Goal: Find contact information: Find contact information

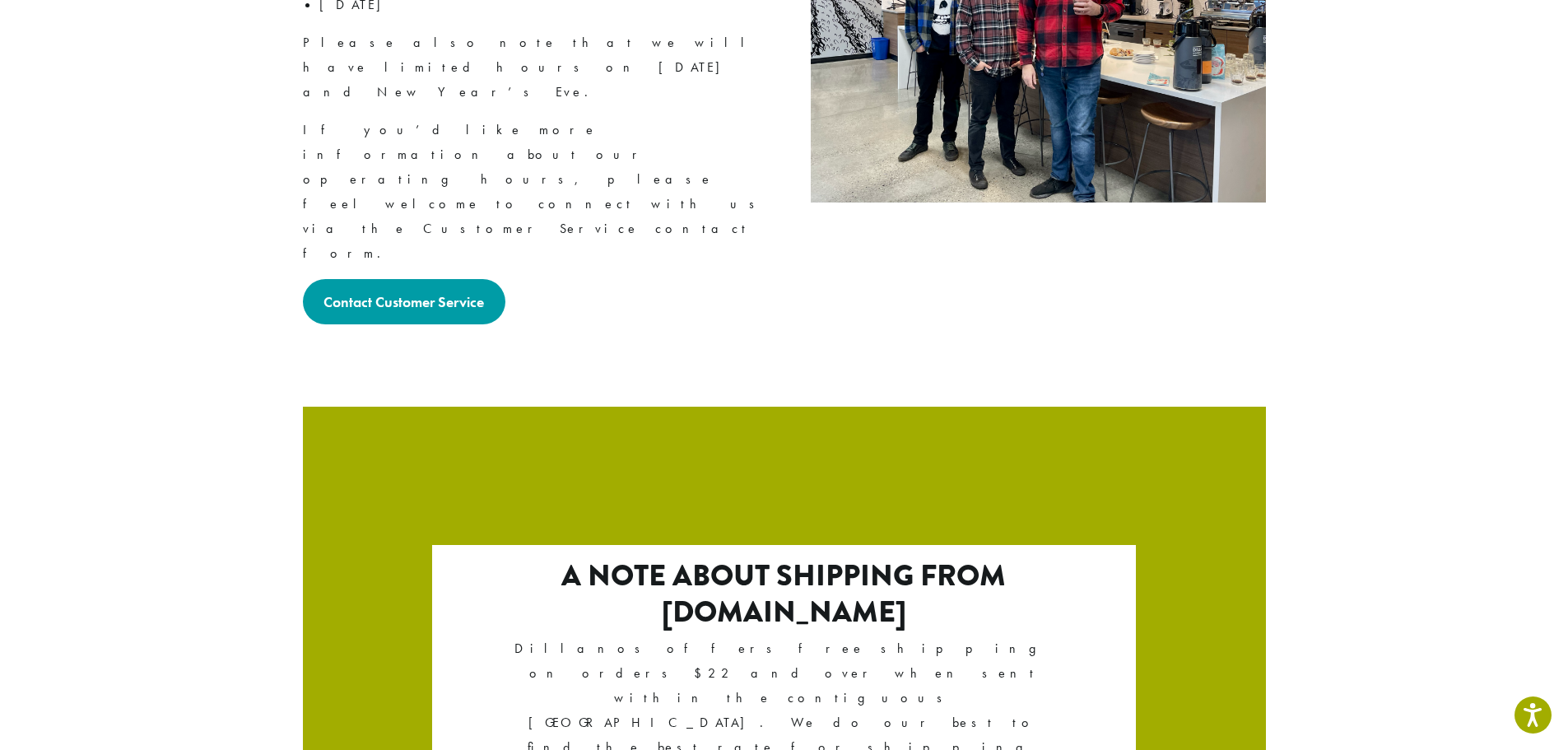
scroll to position [2730, 0]
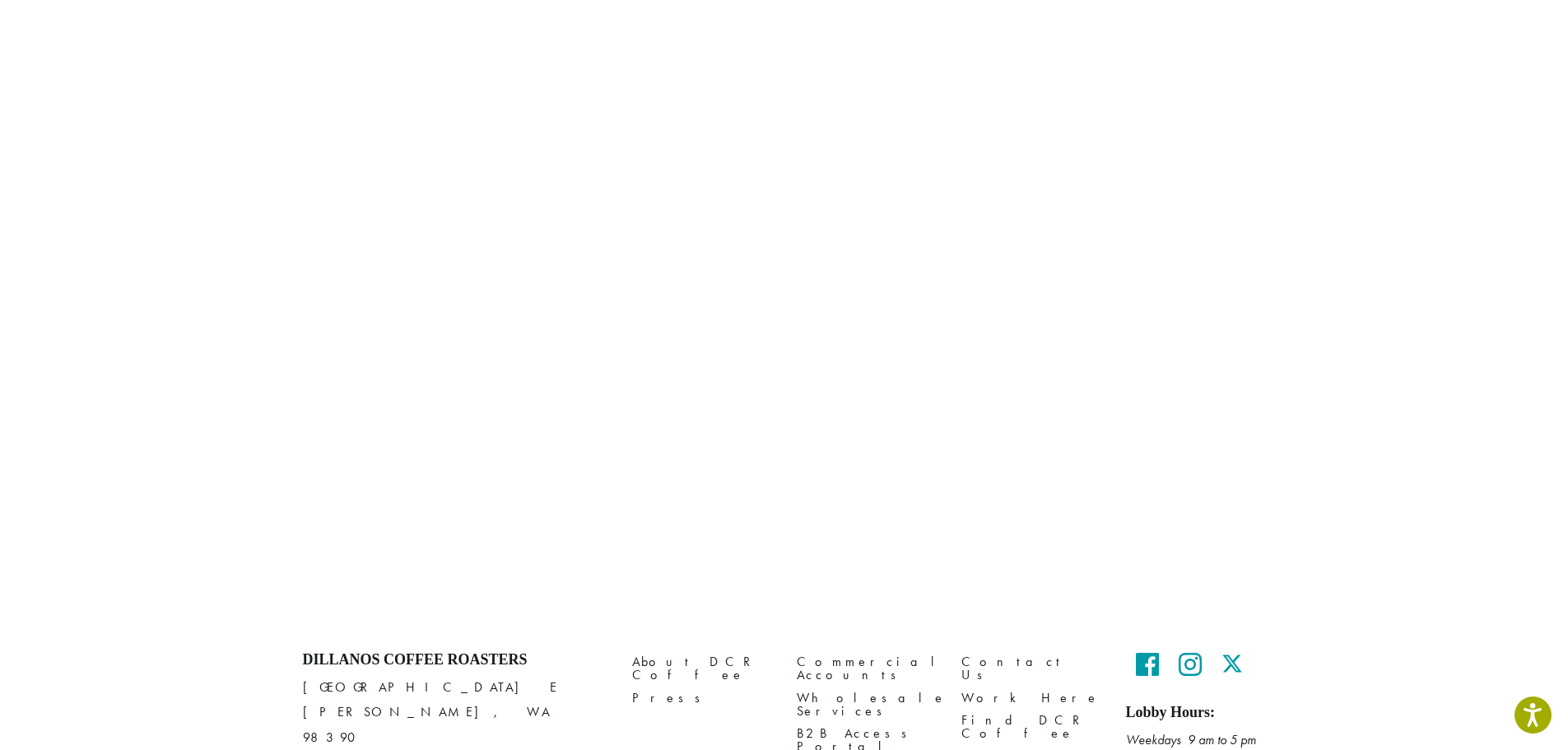
scroll to position [689, 0]
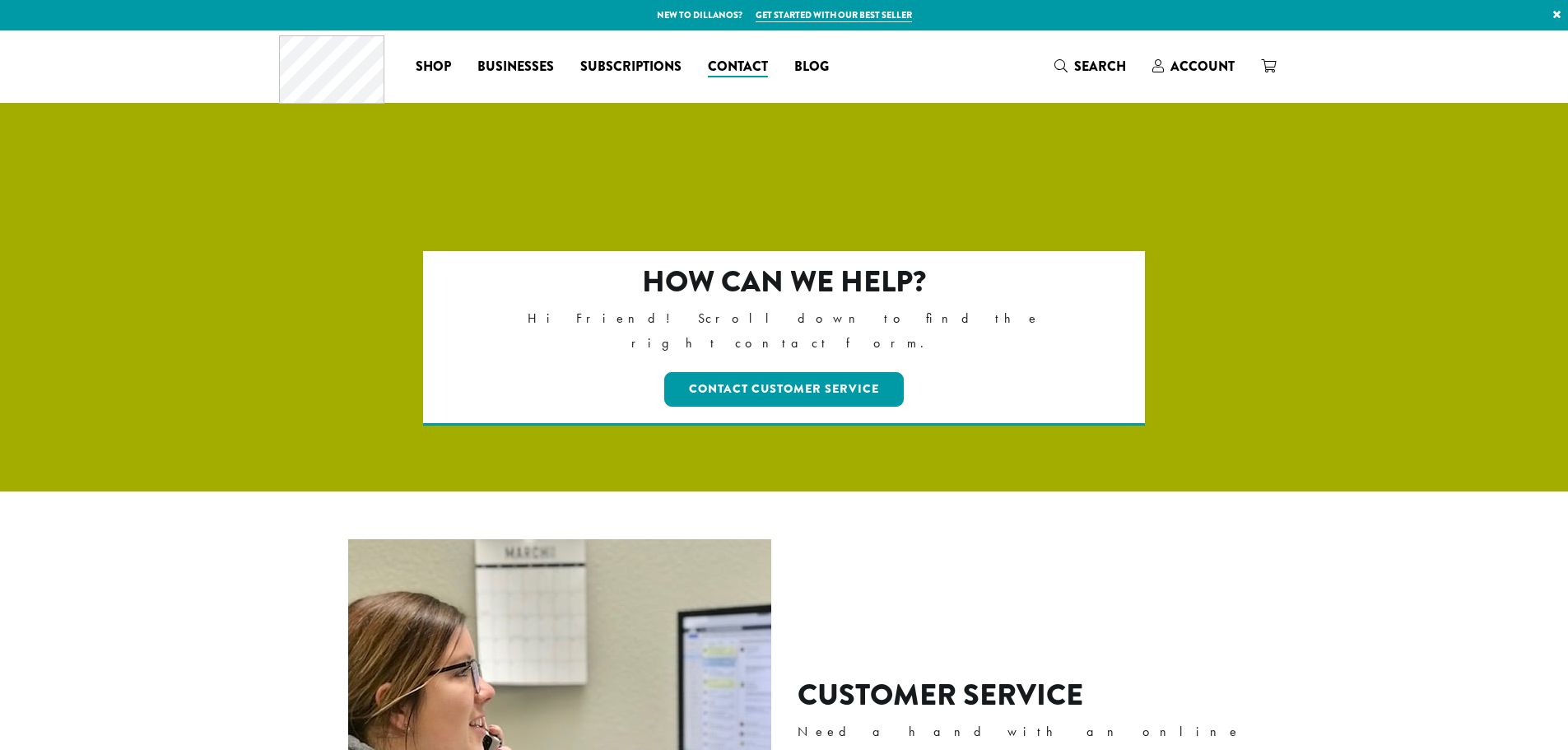
scroll to position [2730, 0]
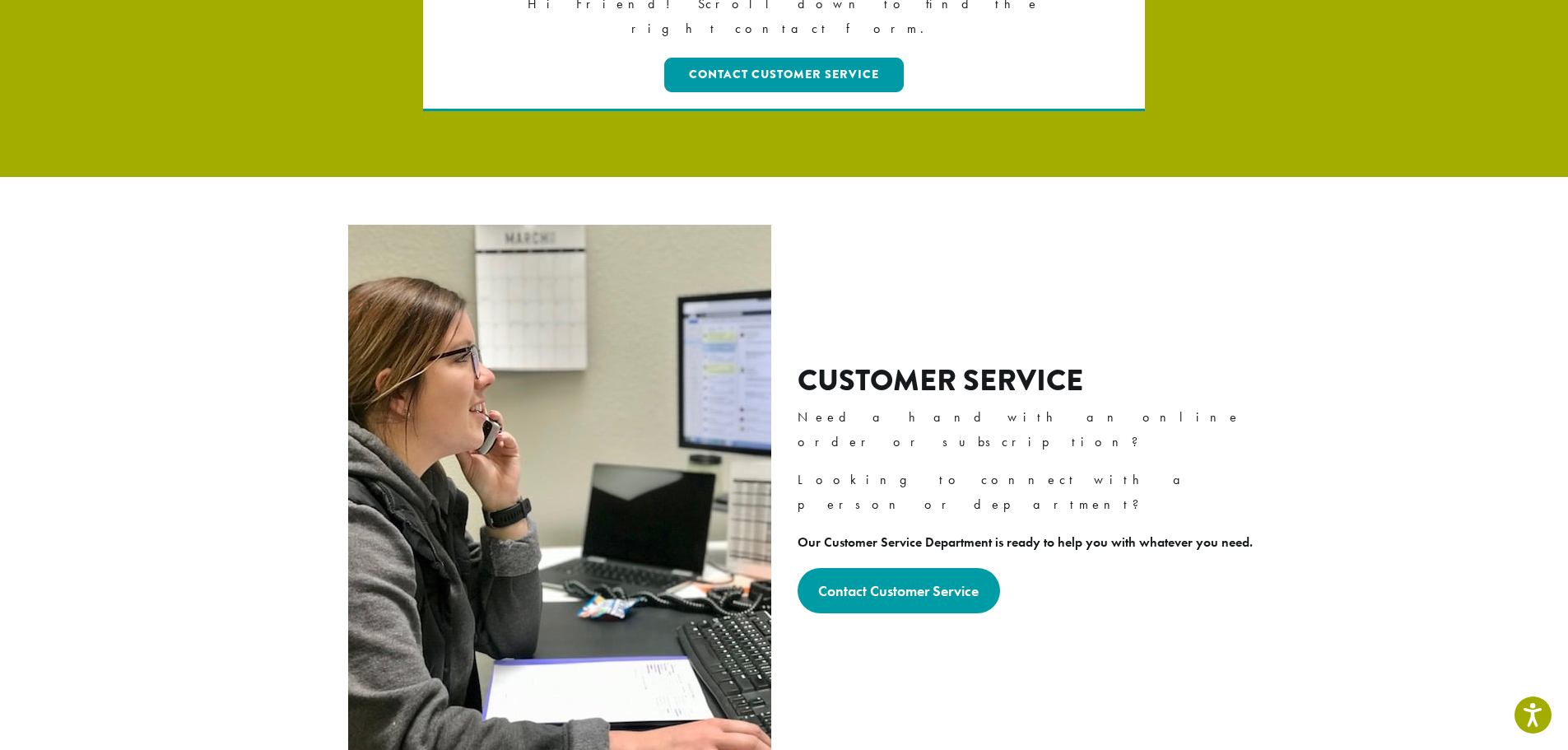
scroll to position [316, 0]
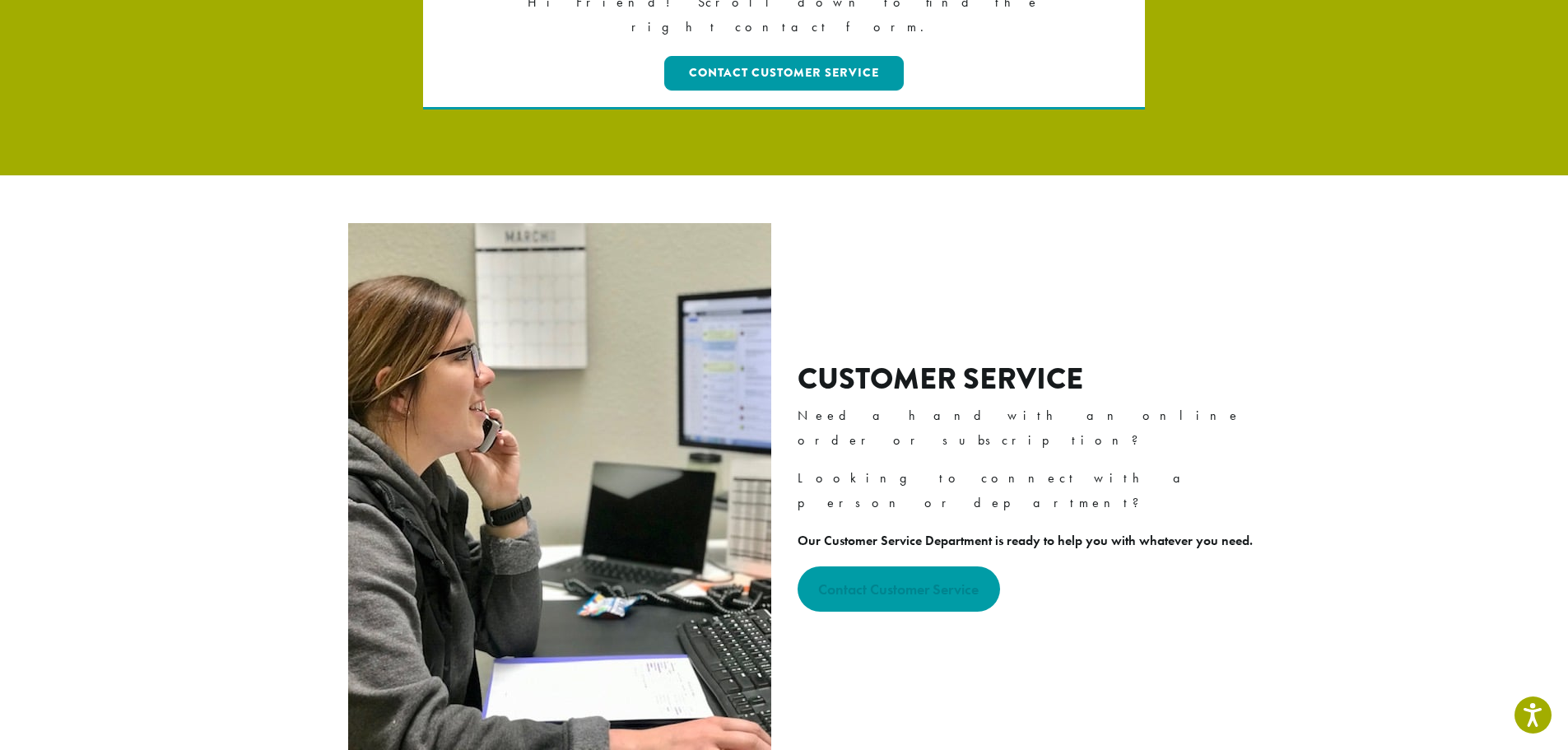
click at [898, 566] on link "Contact Customer Service" at bounding box center [899, 589] width 203 height 46
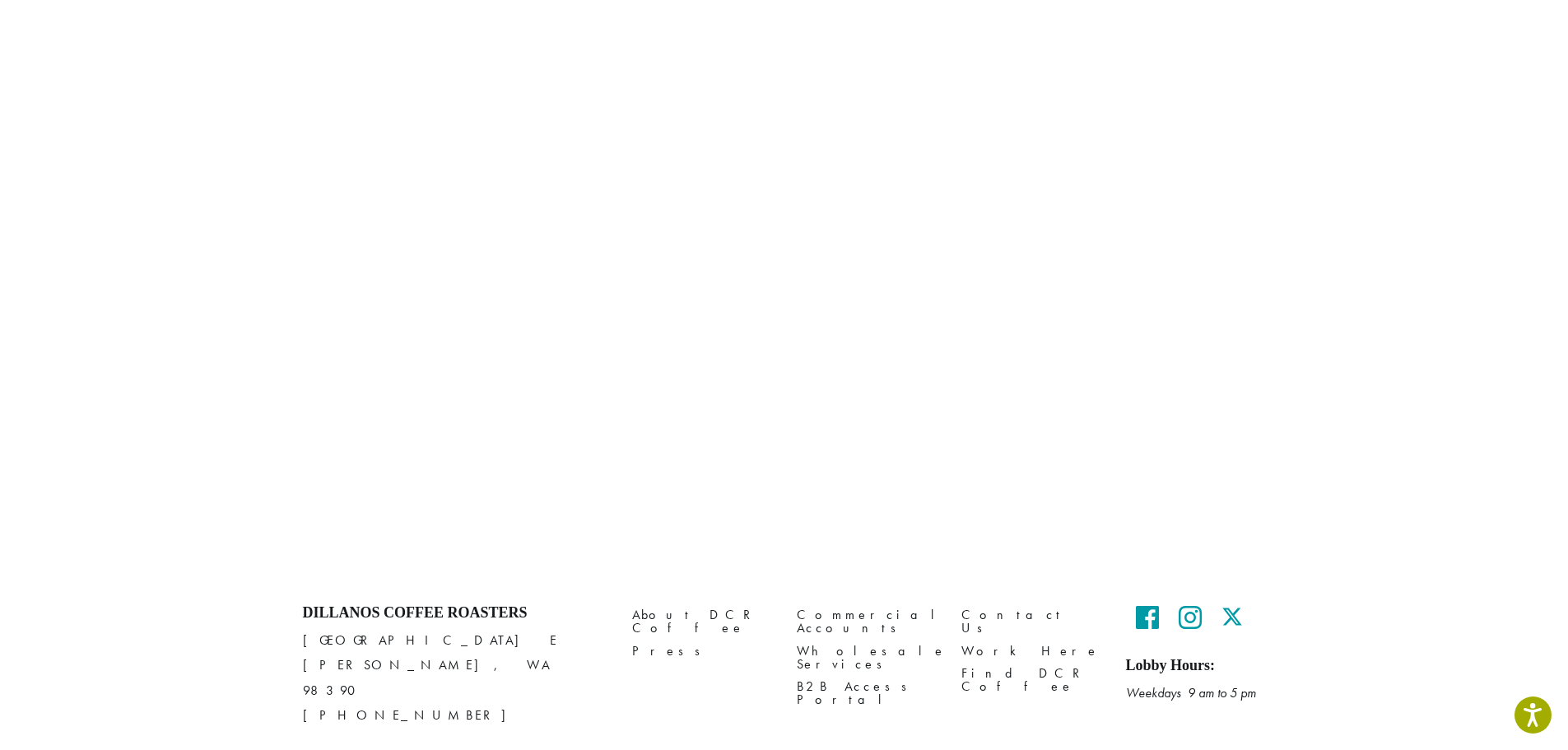
scroll to position [689, 0]
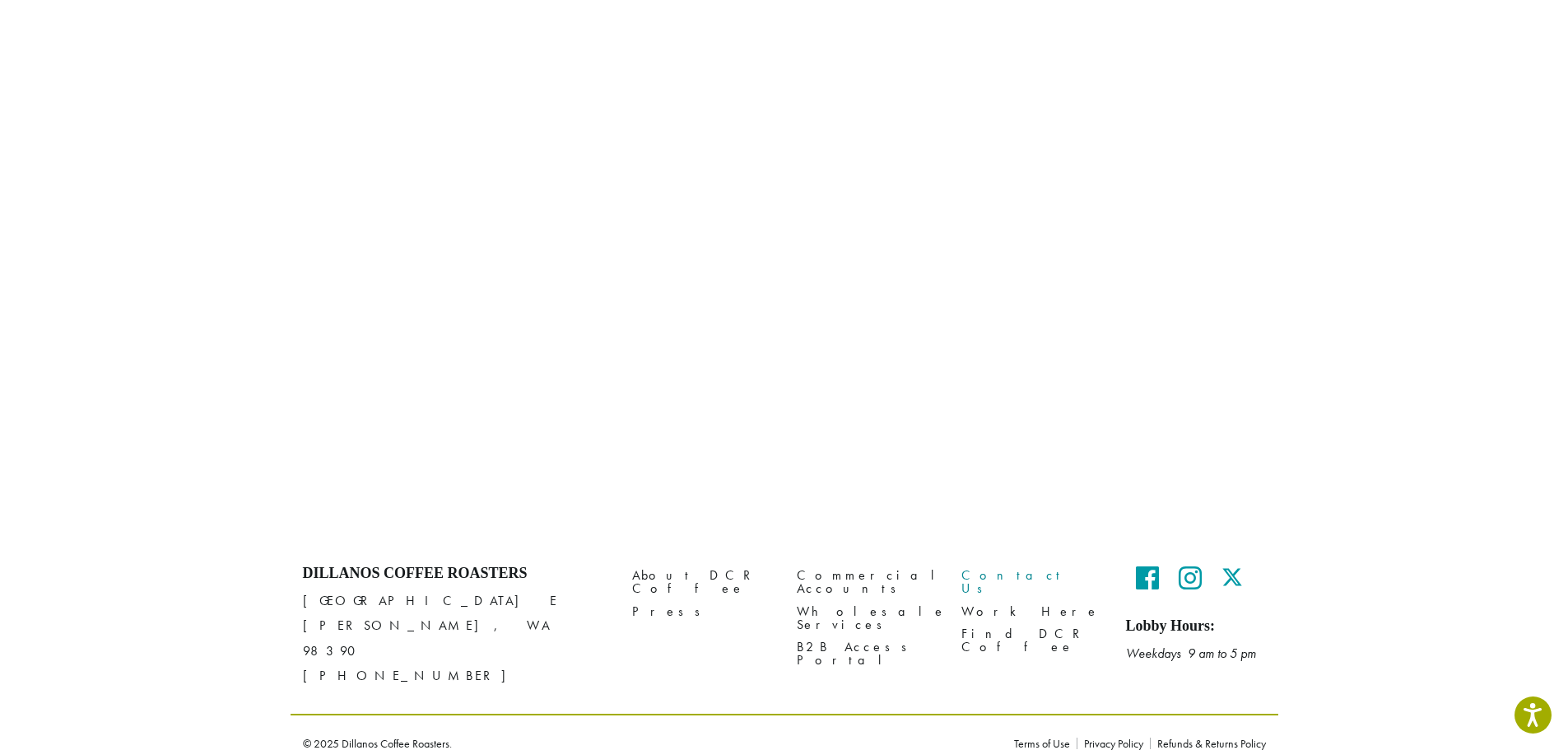
click at [999, 574] on link "Contact Us" at bounding box center [1031, 582] width 140 height 35
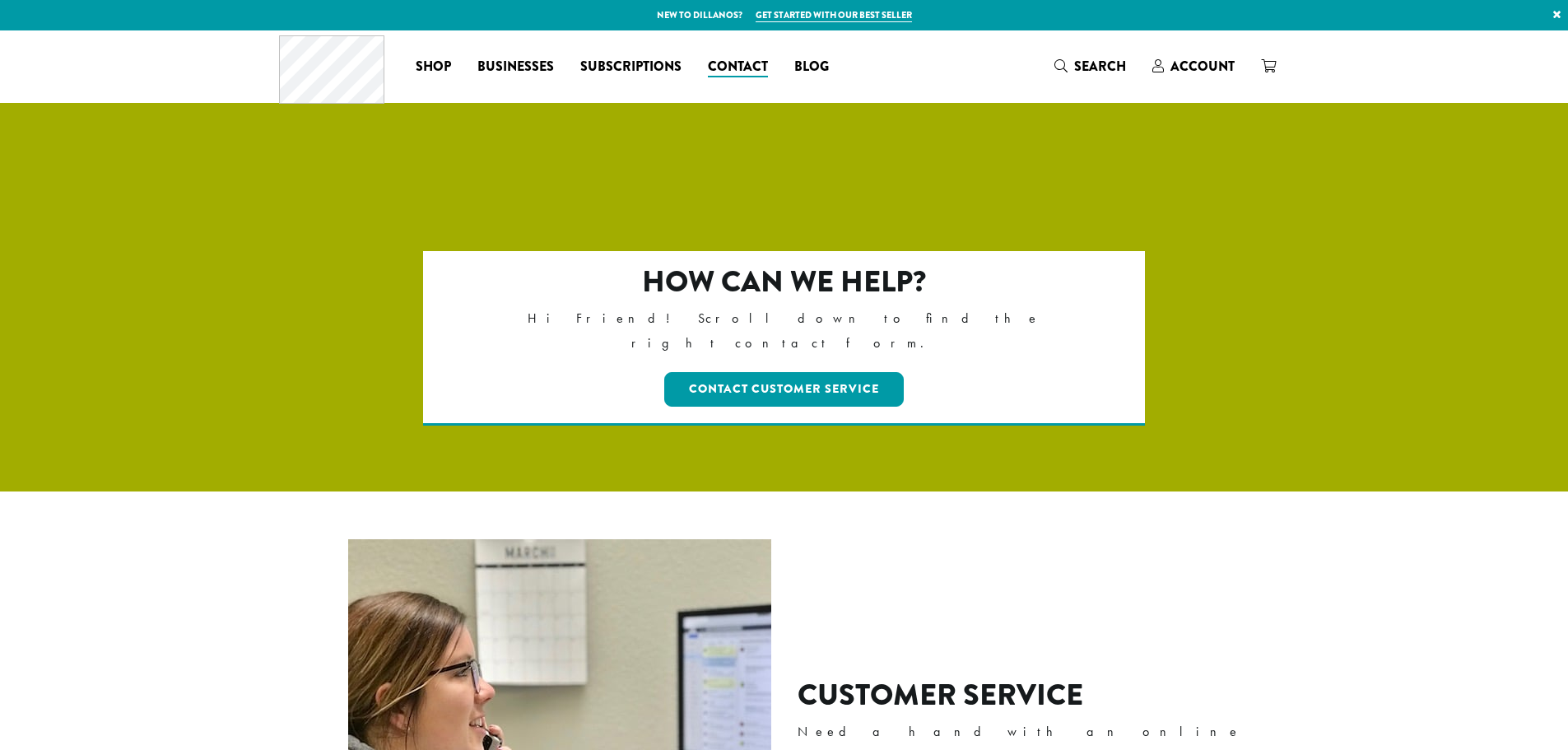
scroll to position [906, 0]
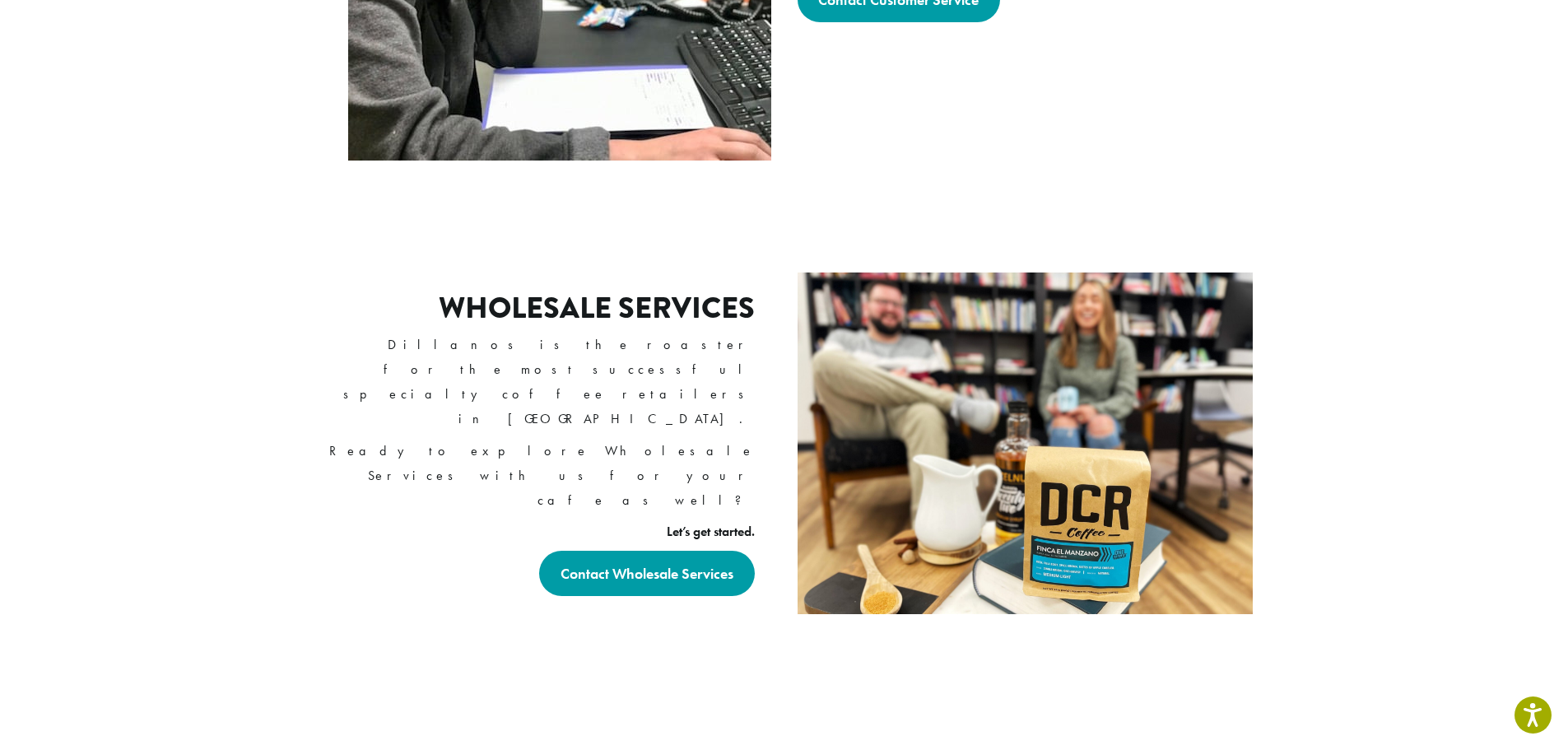
click at [581, 501] on div "Wholesale Services Dillanos is the roaster for the most successful specialty co…" at bounding box center [537, 443] width 468 height 388
click at [599, 551] on link "Contact Wholesale Services" at bounding box center [647, 574] width 216 height 46
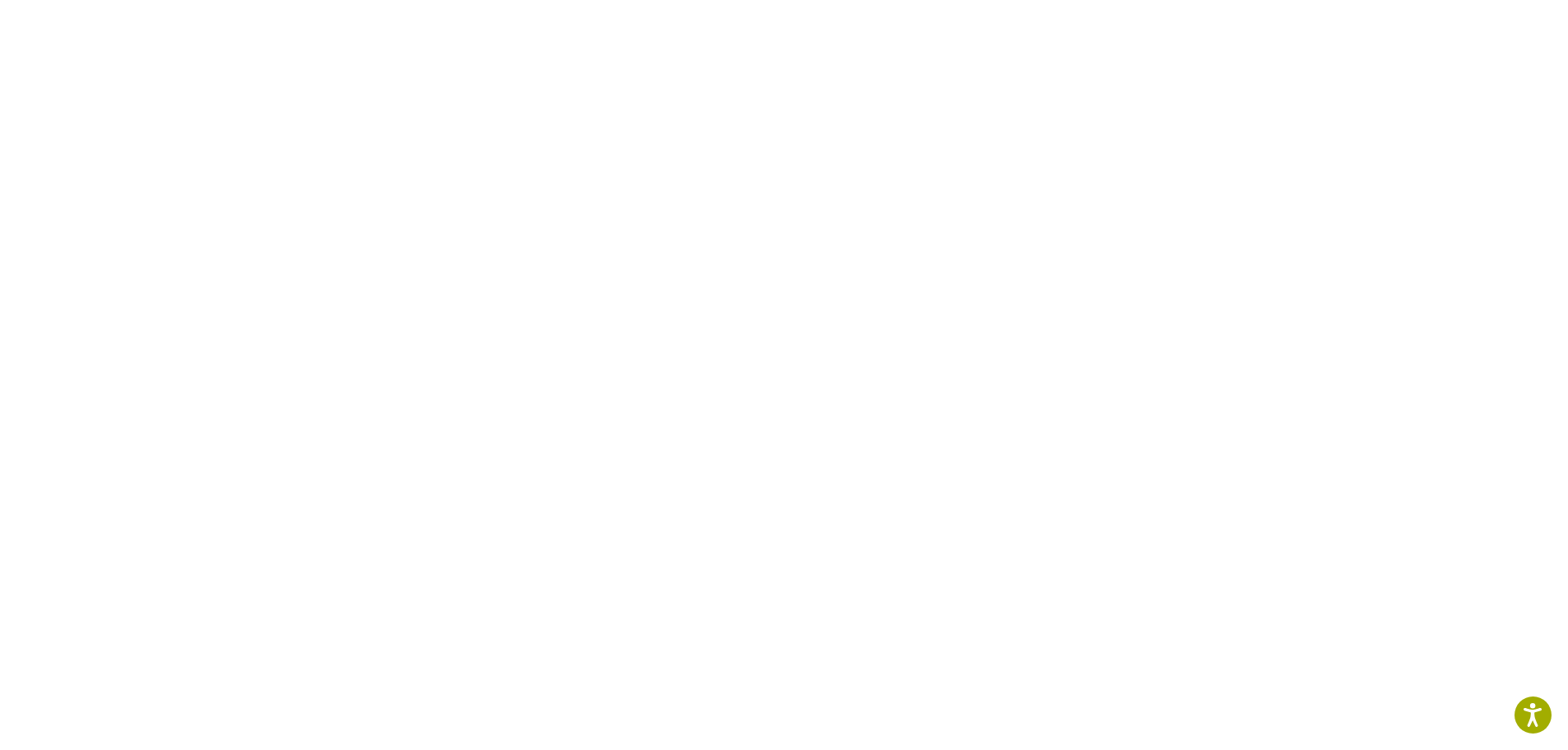
scroll to position [1025, 0]
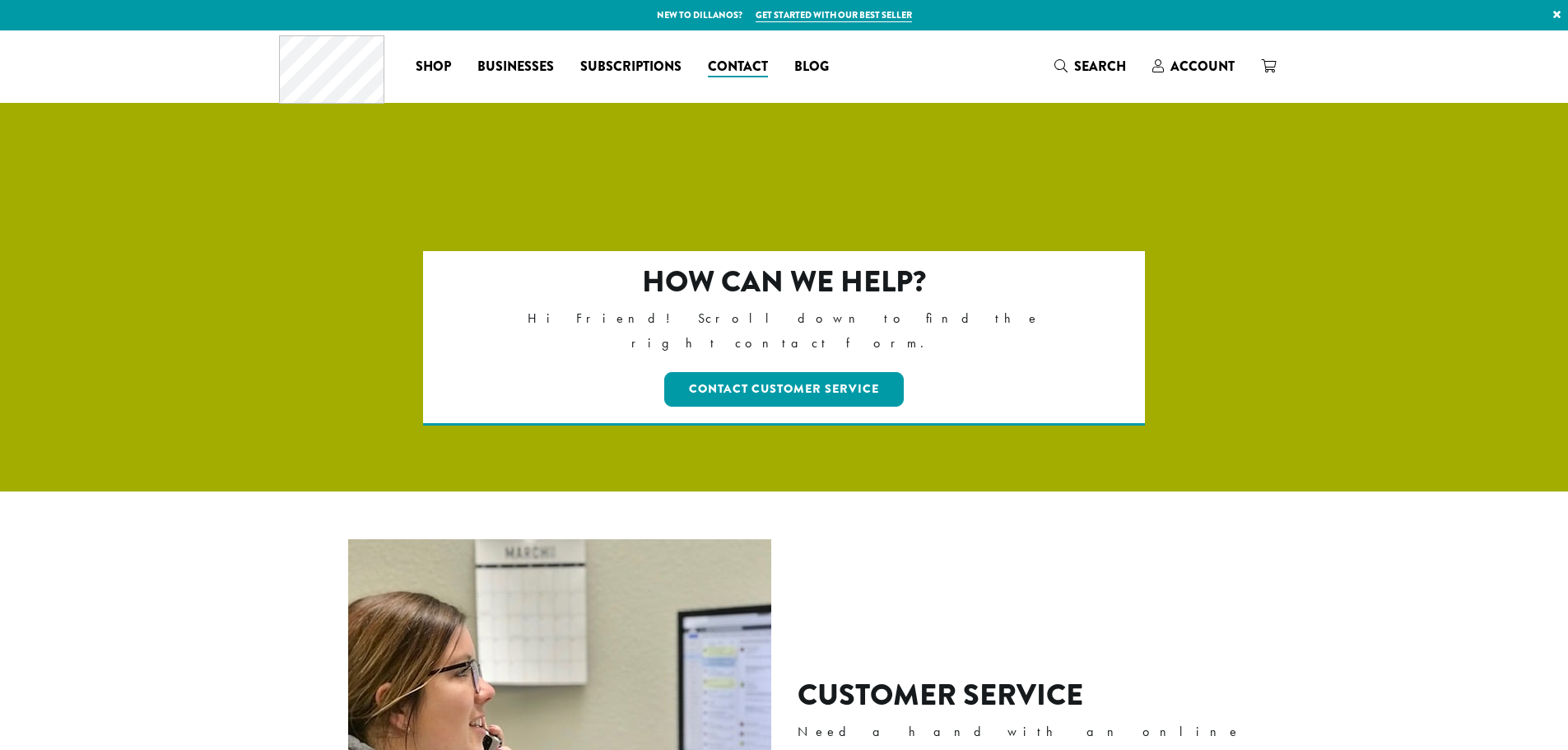
scroll to position [906, 0]
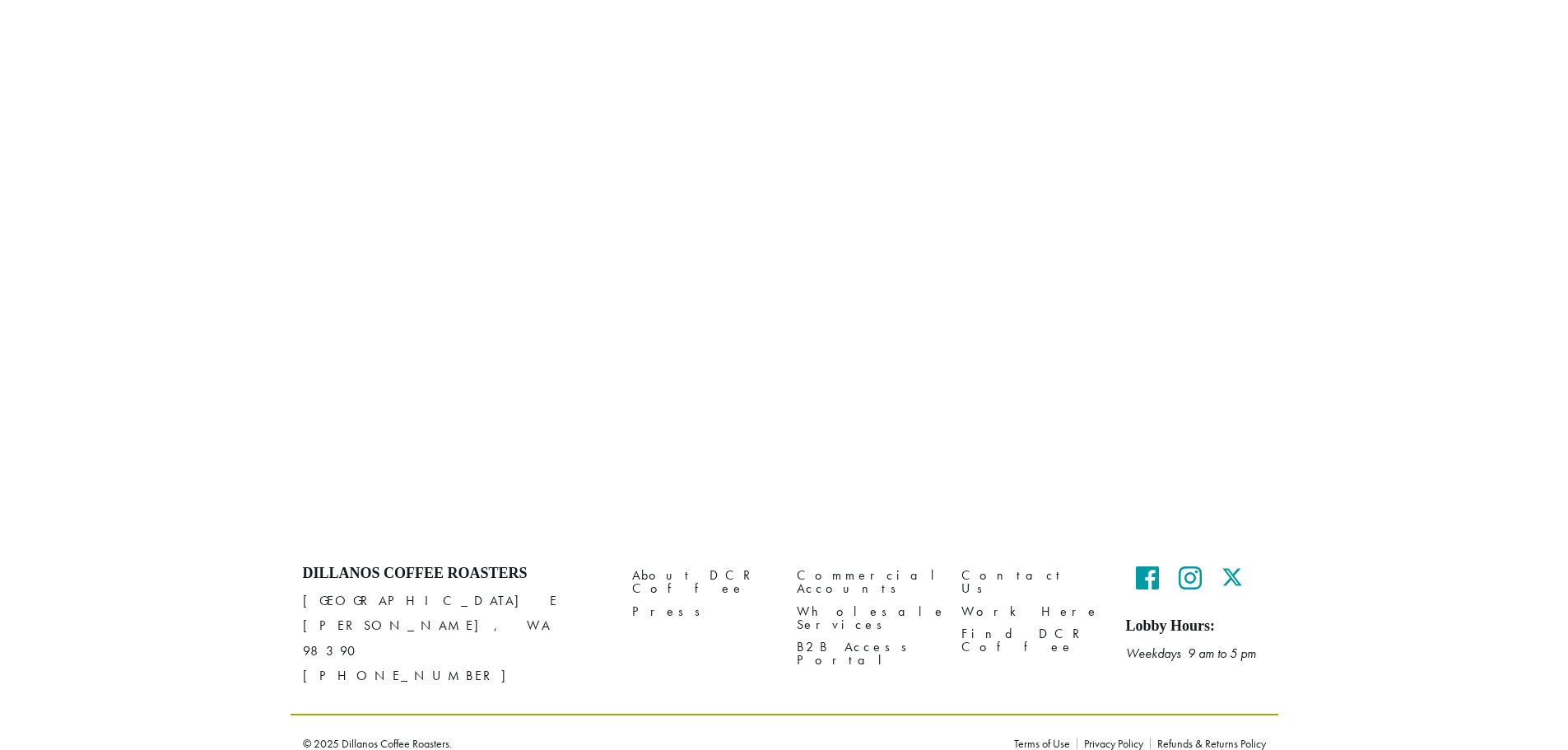
scroll to position [556, 0]
